Goal: Task Accomplishment & Management: Manage account settings

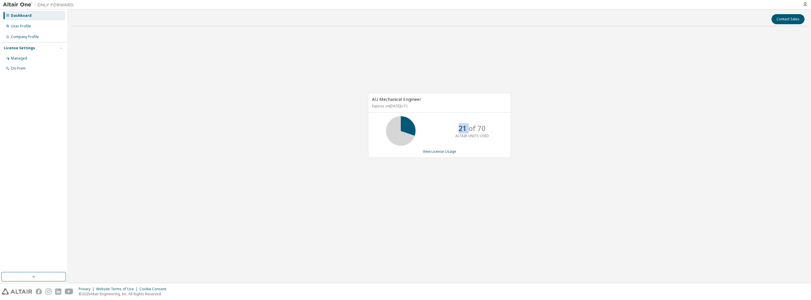
drag, startPoint x: 459, startPoint y: 129, endPoint x: 471, endPoint y: 130, distance: 11.2
click at [402, 130] on p "21 of 70" at bounding box center [472, 128] width 27 height 10
click at [402, 2] on icon "button" at bounding box center [805, 4] width 5 height 5
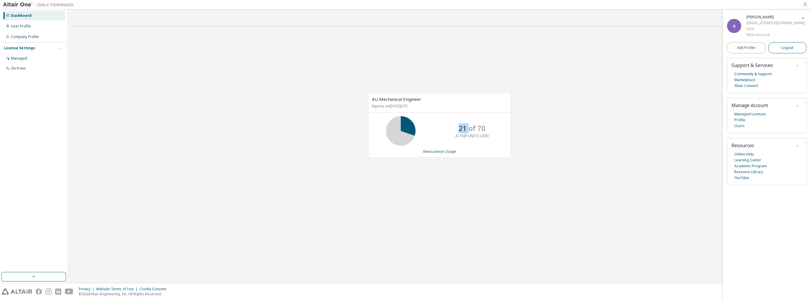
click at [402, 45] on span "Logout" at bounding box center [787, 48] width 12 height 6
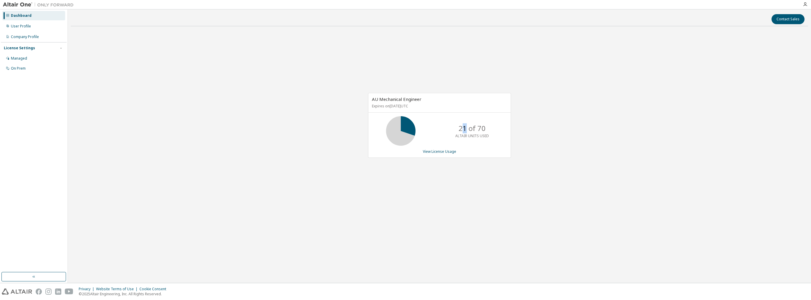
drag, startPoint x: 461, startPoint y: 127, endPoint x: 466, endPoint y: 128, distance: 4.8
click at [466, 128] on p "21 of 70" at bounding box center [472, 128] width 27 height 10
click at [512, 151] on div "AU Mechanical Engineer Expires on November 19, 2025 UTC 21 of 70 ALTAIR UNITS U…" at bounding box center [439, 128] width 737 height 195
click at [463, 129] on p "21 of 70" at bounding box center [472, 128] width 27 height 10
click at [25, 28] on div "User Profile" at bounding box center [21, 26] width 20 height 5
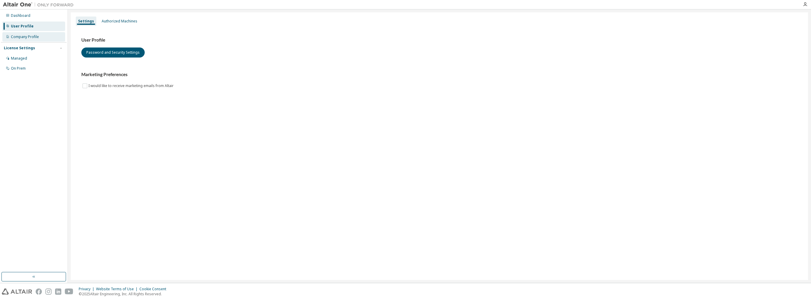
click at [28, 37] on div "Company Profile" at bounding box center [25, 36] width 28 height 5
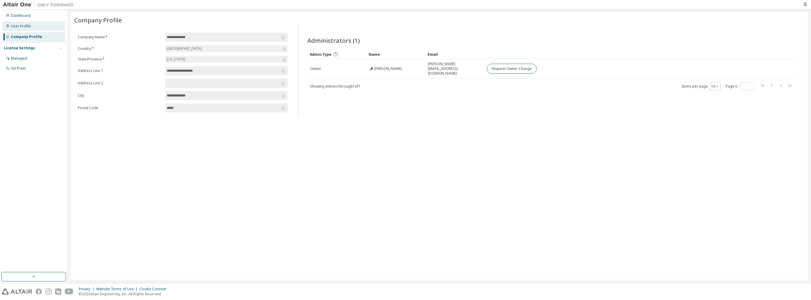
click at [26, 24] on div "User Profile" at bounding box center [21, 26] width 20 height 5
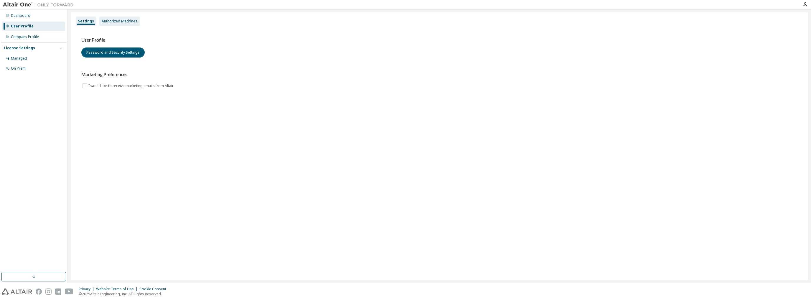
click at [126, 18] on div "Authorized Machines" at bounding box center [119, 21] width 40 height 9
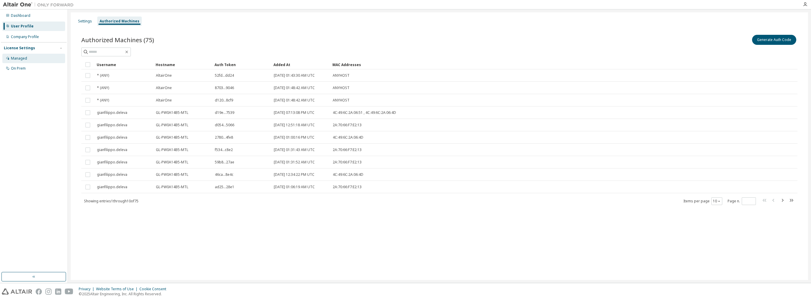
click at [15, 57] on div "Managed" at bounding box center [19, 58] width 16 height 5
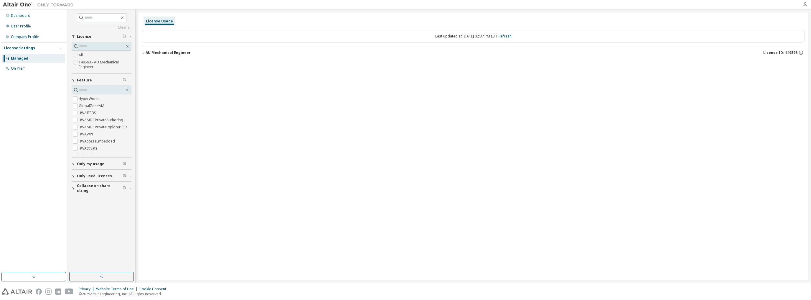
click at [805, 4] on icon "button" at bounding box center [805, 4] width 5 height 5
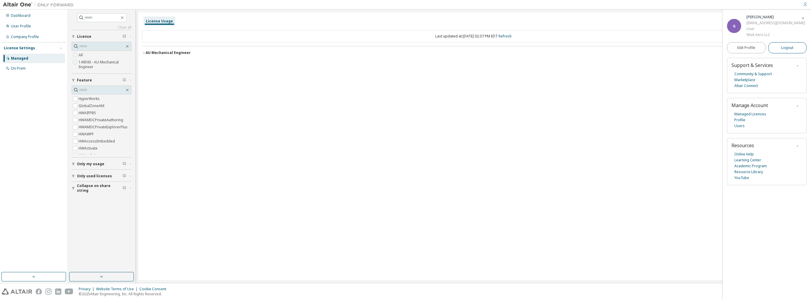
click at [784, 46] on span "Logout" at bounding box center [787, 48] width 12 height 6
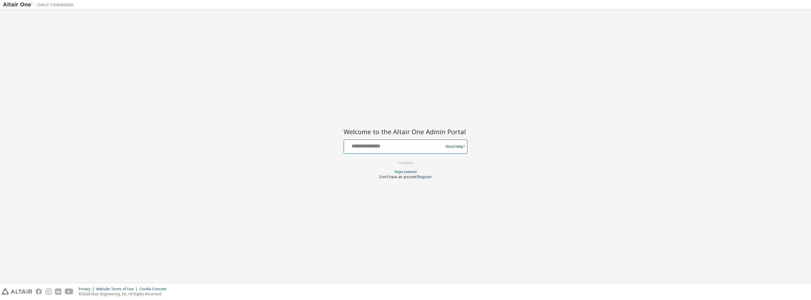
click at [374, 145] on input "text" at bounding box center [394, 145] width 96 height 9
type input "**********"
click at [390, 161] on form "**********" at bounding box center [406, 159] width 124 height 40
click at [414, 163] on button "Continue" at bounding box center [405, 162] width 27 height 9
